Goal: Check status: Check status

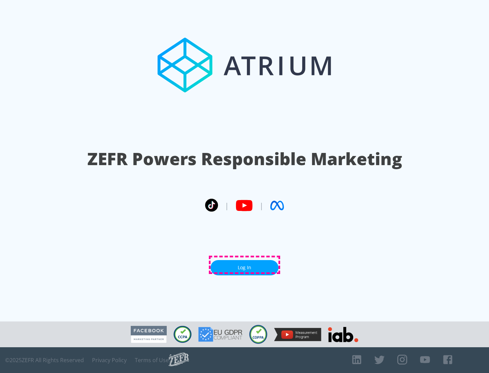
click at [244, 265] on link "Log In" at bounding box center [244, 267] width 68 height 15
